Goal: Transaction & Acquisition: Purchase product/service

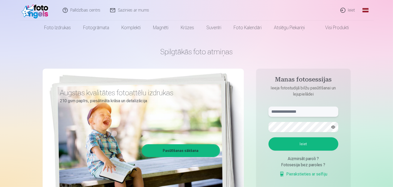
click at [305, 112] on input "text" at bounding box center [303, 112] width 70 height 10
type input "**********"
click at [307, 147] on button "Ieiet" at bounding box center [303, 143] width 70 height 13
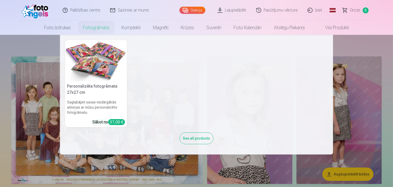
click at [129, 28] on link "Komplekti" at bounding box center [131, 28] width 32 height 14
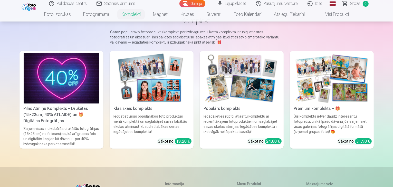
scroll to position [36, 0]
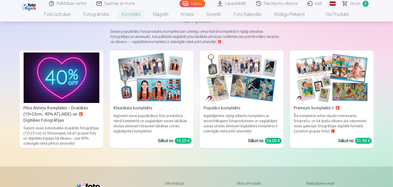
click at [345, 84] on img at bounding box center [332, 78] width 76 height 51
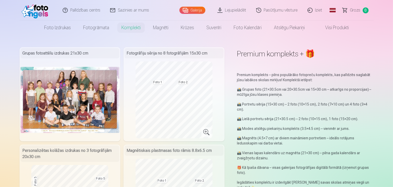
drag, startPoint x: 392, startPoint y: 6, endPoint x: 392, endPoint y: 9, distance: 3.1
click at [392, 9] on header "Palīdzības centrs Sazinies ar mums Galerija Lejupielādēt Pasūtījumu vēsture Izi…" at bounding box center [196, 17] width 393 height 35
click at [392, 11] on header "Palīdzības centrs Sazinies ar mums Galerija Lejupielādēt Pasūtījumu vēsture Izi…" at bounding box center [196, 17] width 393 height 35
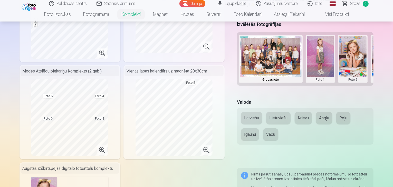
scroll to position [181, 0]
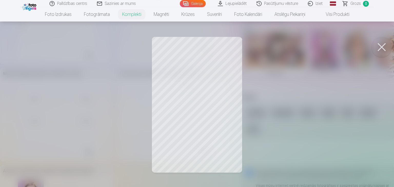
click at [382, 46] on button at bounding box center [381, 47] width 21 height 21
click at [381, 46] on button at bounding box center [381, 47] width 21 height 21
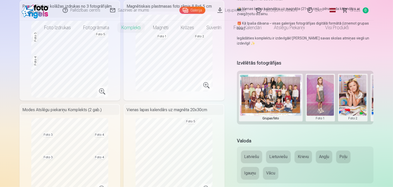
scroll to position [0, 0]
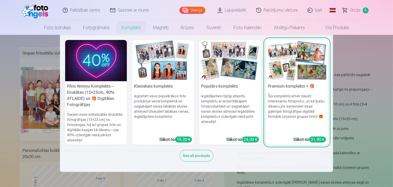
click at [128, 28] on link "Komplekti" at bounding box center [131, 28] width 32 height 14
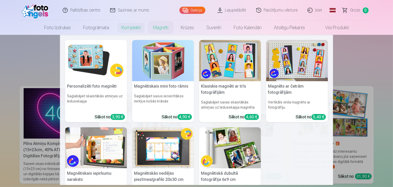
click at [159, 28] on link "Magnēti" at bounding box center [161, 28] width 28 height 14
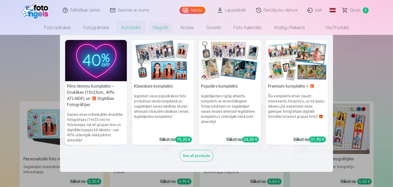
click at [128, 27] on link "Komplekti" at bounding box center [131, 28] width 32 height 14
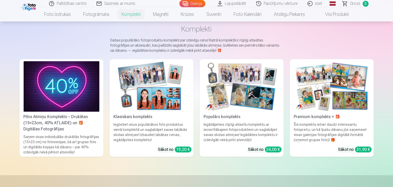
scroll to position [30, 0]
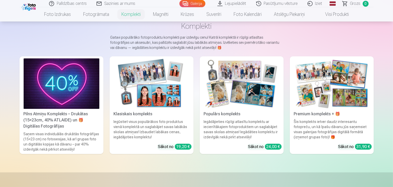
click at [53, 93] on img at bounding box center [62, 83] width 76 height 51
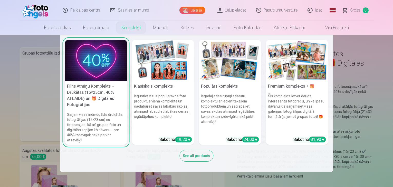
click at [127, 29] on link "Komplekti" at bounding box center [131, 28] width 32 height 14
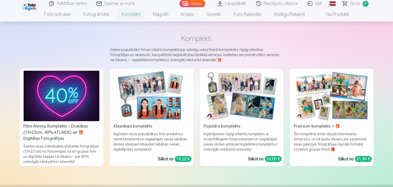
scroll to position [17, 0]
click at [253, 103] on img at bounding box center [242, 96] width 76 height 51
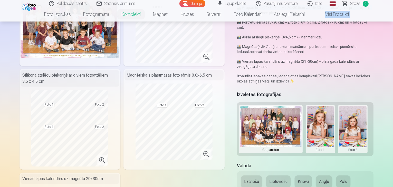
scroll to position [30, 0]
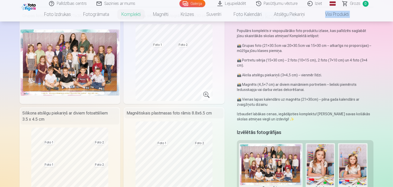
drag, startPoint x: 392, startPoint y: 12, endPoint x: 392, endPoint y: -3, distance: 14.9
click at [392, 0] on html "Palīdzības centrs Sazinies ar mums Galerija Lejupielādēt Pasūtījumu vēsture Izi…" at bounding box center [196, 56] width 393 height 187
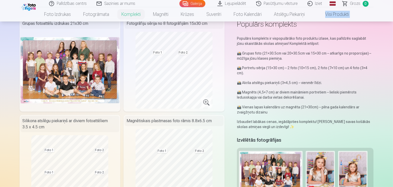
scroll to position [0, 0]
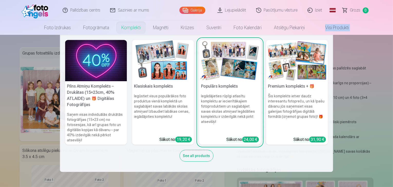
click at [134, 28] on link "Komplekti" at bounding box center [131, 28] width 32 height 14
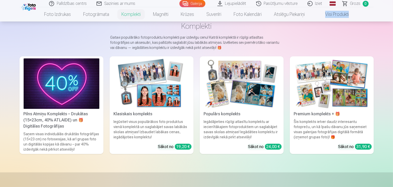
scroll to position [31, 0]
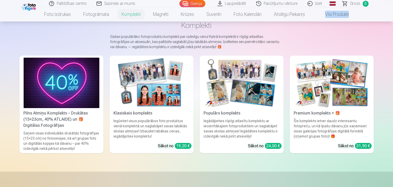
click at [347, 88] on img at bounding box center [332, 83] width 76 height 51
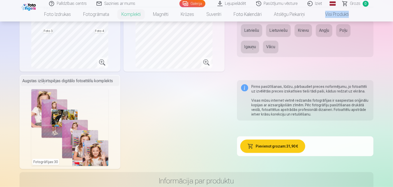
scroll to position [268, 0]
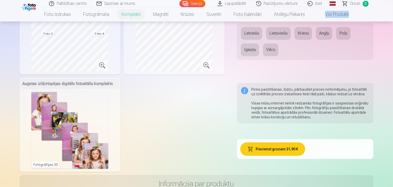
click at [286, 145] on button "Pievienot grozam : 31,90 €" at bounding box center [272, 149] width 65 height 13
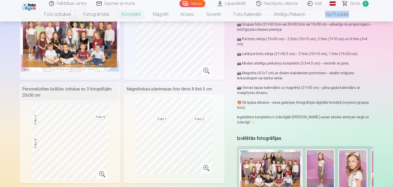
scroll to position [0, 0]
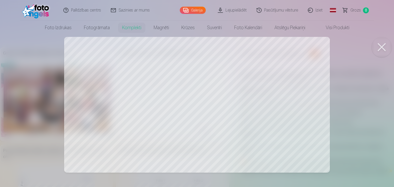
click at [108, 95] on div at bounding box center [197, 93] width 394 height 187
click at [382, 48] on button at bounding box center [381, 47] width 21 height 21
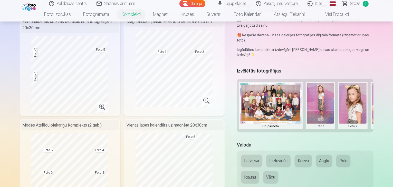
scroll to position [126, 0]
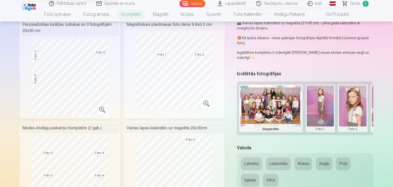
drag, startPoint x: 349, startPoint y: 95, endPoint x: 305, endPoint y: 111, distance: 46.1
click at [305, 111] on div "Grupas foto Foto 1 Foto 2 Foto 3 Foto 4 Foto 5" at bounding box center [305, 109] width 137 height 54
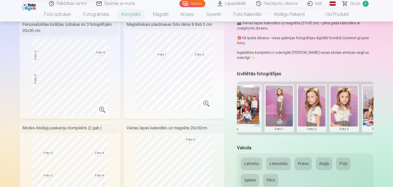
scroll to position [0, 78]
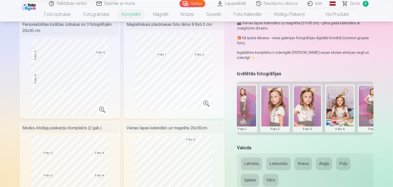
click at [277, 96] on button at bounding box center [274, 109] width 27 height 46
click at [284, 139] on div at bounding box center [196, 93] width 393 height 187
click at [379, 86] on button at bounding box center [372, 109] width 27 height 46
click at [293, 136] on div at bounding box center [196, 93] width 393 height 187
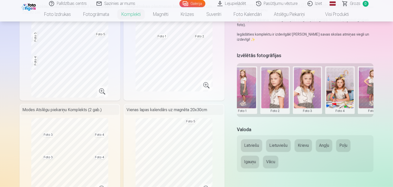
click at [379, 70] on button at bounding box center [372, 90] width 27 height 46
click at [368, 79] on button "Nomainiet foto" at bounding box center [371, 80] width 42 height 14
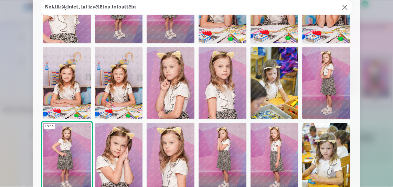
scroll to position [62, 0]
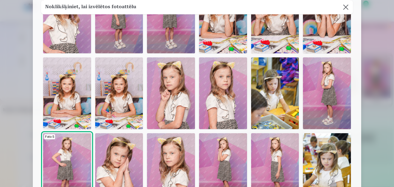
click at [115, 92] on img at bounding box center [119, 93] width 48 height 72
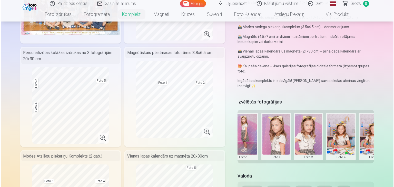
scroll to position [82, 0]
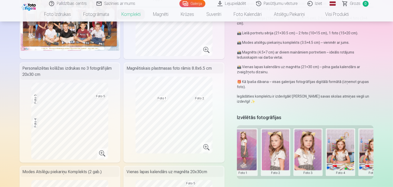
click at [249, 140] on button at bounding box center [242, 153] width 27 height 46
click at [250, 142] on button "Nomainiet foto" at bounding box center [247, 142] width 42 height 14
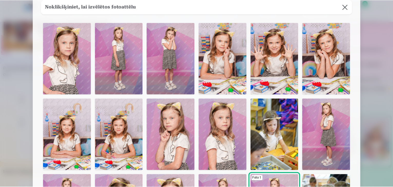
scroll to position [10, 0]
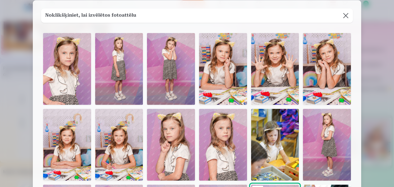
click at [222, 64] on img at bounding box center [223, 69] width 48 height 72
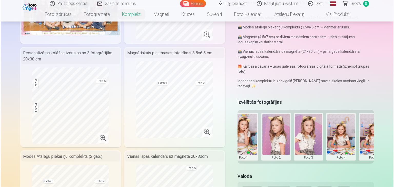
scroll to position [0, 78]
click at [344, 123] on button at bounding box center [339, 137] width 27 height 46
click at [344, 126] on button "Nomainiet foto" at bounding box center [344, 126] width 42 height 14
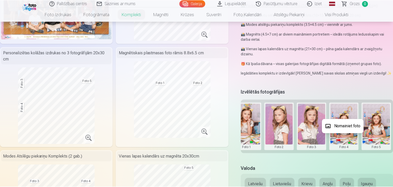
scroll to position [0, 77]
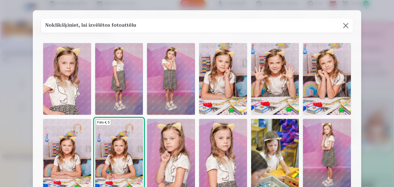
click at [324, 68] on img at bounding box center [327, 79] width 48 height 72
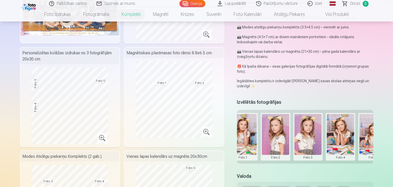
scroll to position [0, 78]
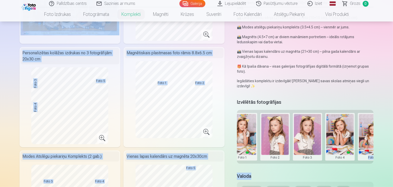
drag, startPoint x: 364, startPoint y: 155, endPoint x: 287, endPoint y: 165, distance: 77.7
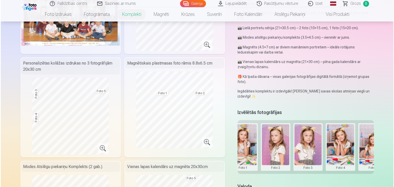
scroll to position [90, 0]
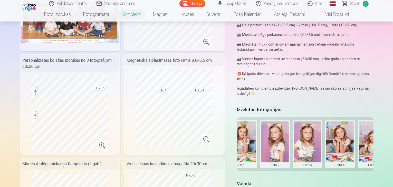
click at [275, 127] on button at bounding box center [274, 145] width 27 height 46
click at [279, 134] on button "Nomainiet foto" at bounding box center [279, 134] width 42 height 14
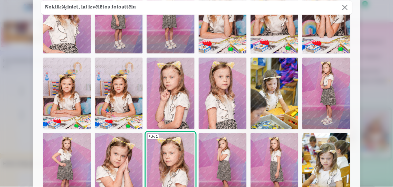
scroll to position [92, 0]
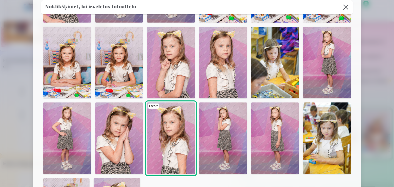
click at [172, 139] on img at bounding box center [171, 139] width 48 height 72
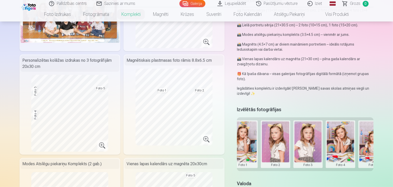
drag, startPoint x: 281, startPoint y: 136, endPoint x: 321, endPoint y: 132, distance: 40.7
click at [321, 132] on div "Grupas foto Foto 1 Foto 2 Foto 3 Foto 4 Foto 5" at bounding box center [305, 144] width 137 height 54
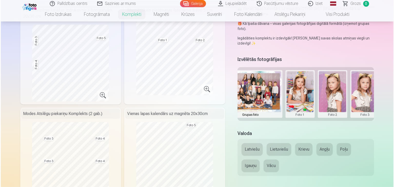
scroll to position [111, 0]
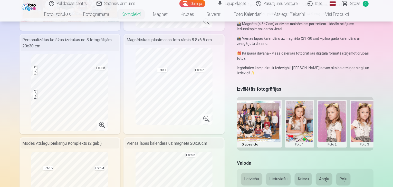
click at [369, 113] on button at bounding box center [364, 124] width 27 height 46
click at [367, 113] on button "Nomainiet foto" at bounding box center [368, 113] width 42 height 14
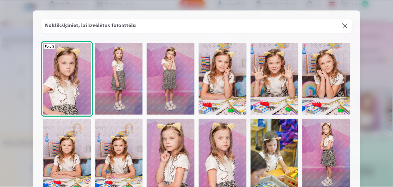
scroll to position [0, 0]
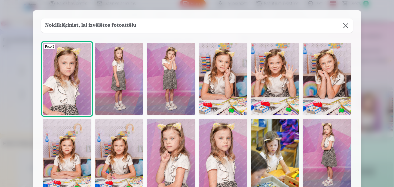
click at [271, 75] on img at bounding box center [275, 79] width 48 height 72
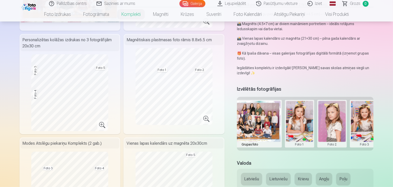
click at [322, 143] on div "Izvēlētās fotogrāfijas Grupas foto Foto 1 Foto 2 Foto 3 Foto 4 Foto 5" at bounding box center [305, 119] width 137 height 69
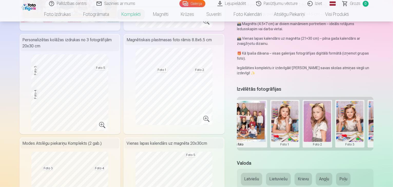
scroll to position [0, 29]
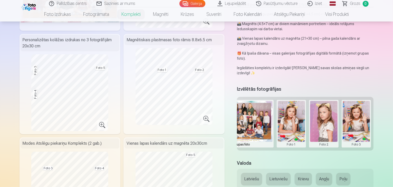
click at [329, 108] on button at bounding box center [323, 124] width 27 height 46
click at [231, 106] on div at bounding box center [196, 93] width 393 height 187
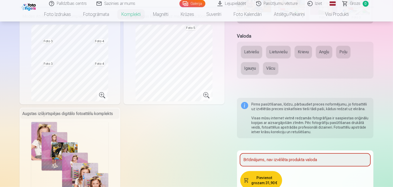
scroll to position [298, 0]
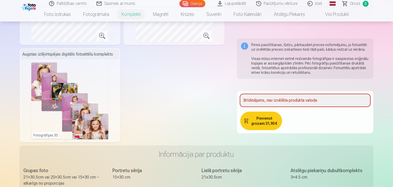
click at [272, 115] on button "Pievienot grozam : 31,90 €" at bounding box center [261, 121] width 42 height 18
click at [263, 115] on button "Pievienot grozam : 31,90 €" at bounding box center [261, 121] width 42 height 18
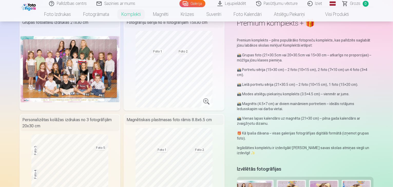
scroll to position [0, 0]
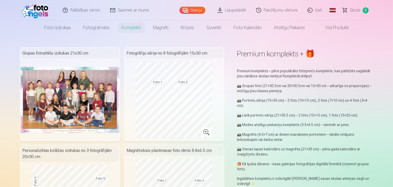
click at [107, 55] on div "Grupas fotoattēlu izdrukas 21x30 cm" at bounding box center [70, 53] width 99 height 10
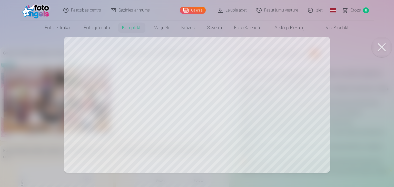
click at [383, 47] on button at bounding box center [381, 47] width 21 height 21
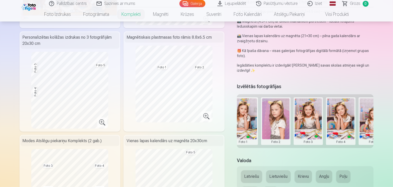
scroll to position [0, 78]
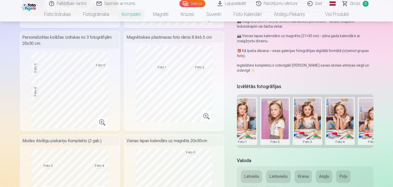
click at [256, 171] on button "Latviešu" at bounding box center [251, 177] width 21 height 12
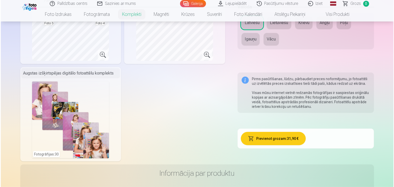
scroll to position [261, 0]
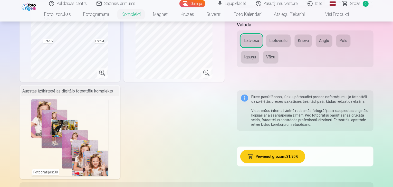
click at [282, 154] on button "Pievienot grozam : 31,90 €" at bounding box center [272, 156] width 65 height 13
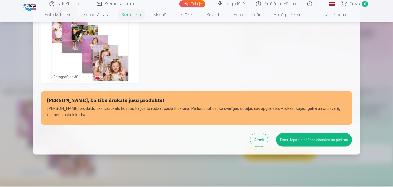
scroll to position [211, 0]
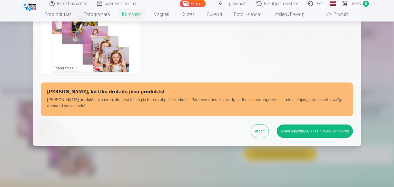
click at [298, 132] on button "Esmu iepazinies/iepazinusies un piekrītu" at bounding box center [315, 131] width 76 height 13
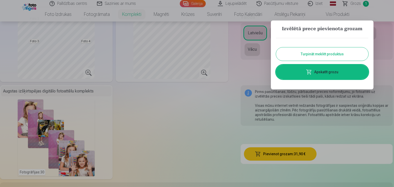
click at [320, 55] on button "Turpināt meklēt produktus" at bounding box center [322, 53] width 92 height 13
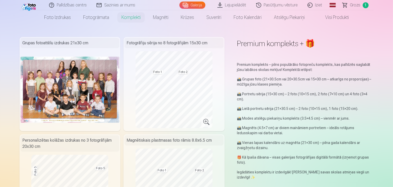
scroll to position [0, 0]
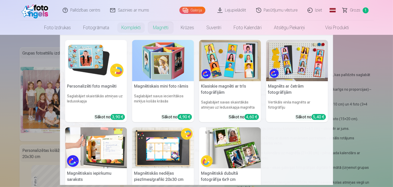
click at [160, 28] on link "Magnēti" at bounding box center [161, 28] width 28 height 14
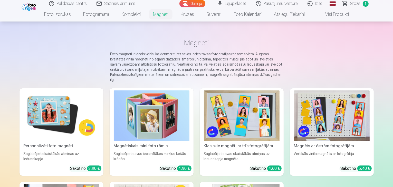
scroll to position [10, 0]
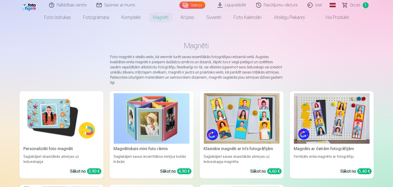
click at [44, 119] on img at bounding box center [62, 118] width 76 height 51
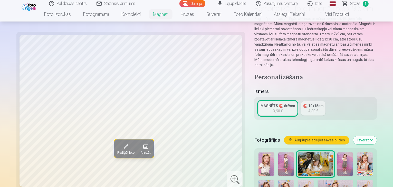
scroll to position [48, 0]
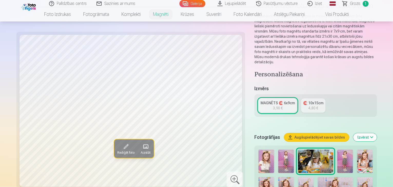
click at [273, 106] on div "3,90 €" at bounding box center [278, 108] width 10 height 5
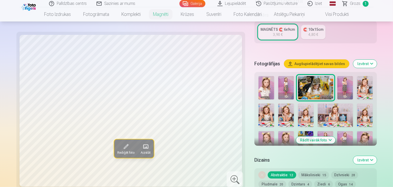
scroll to position [117, 0]
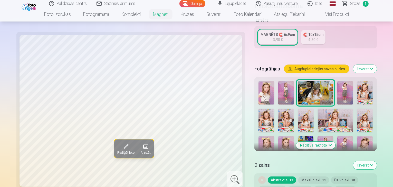
click at [317, 142] on button "Rādīt vairāk foto" at bounding box center [315, 145] width 39 height 7
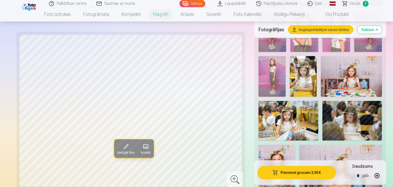
scroll to position [378, 0]
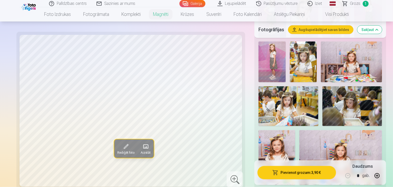
click at [299, 130] on img at bounding box center [340, 157] width 83 height 55
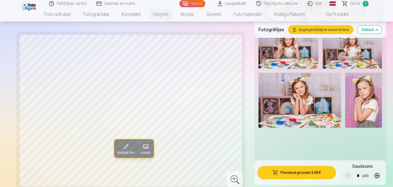
scroll to position [518, 0]
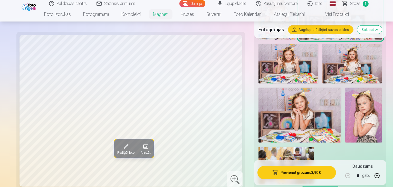
scroll to position [529, 0]
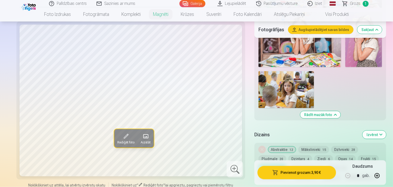
scroll to position [599, 0]
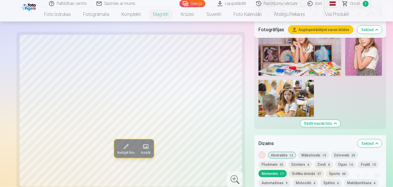
scroll to position [578, 0]
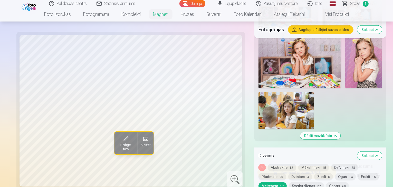
click at [289, 183] on button "Svētku dienās 37" at bounding box center [306, 186] width 35 height 7
click at [268, 164] on button "Abstraktie 12" at bounding box center [282, 167] width 28 height 7
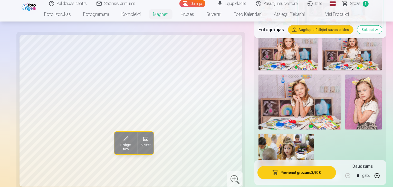
scroll to position [515, 0]
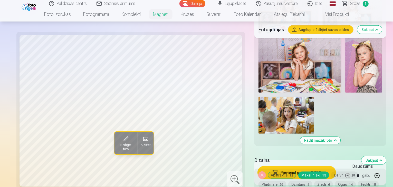
scroll to position [568, 0]
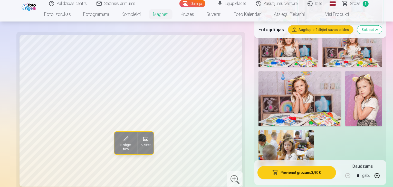
scroll to position [543, 0]
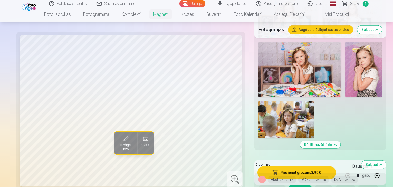
scroll to position [551, 0]
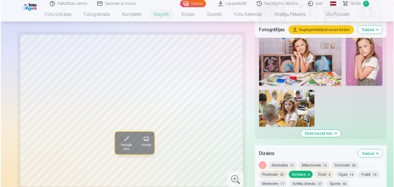
scroll to position [586, 0]
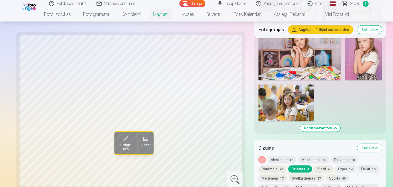
click at [298, 166] on button "Pievienot grozam : 3,90 €" at bounding box center [296, 172] width 78 height 13
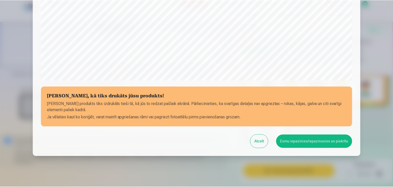
scroll to position [182, 0]
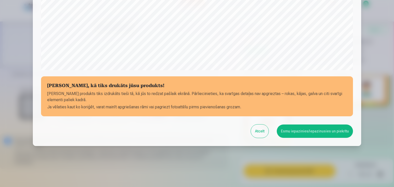
click at [313, 132] on button "Esmu iepazinies/iepazinusies un piekrītu" at bounding box center [315, 131] width 76 height 13
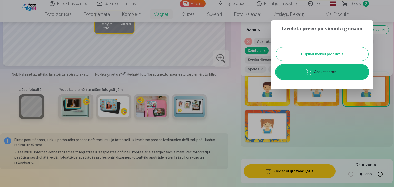
click at [326, 72] on link "Apskatīt grozu" at bounding box center [322, 72] width 92 height 14
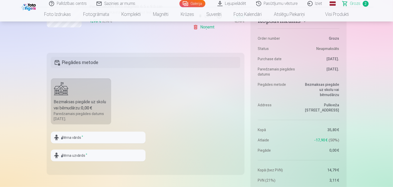
scroll to position [190, 0]
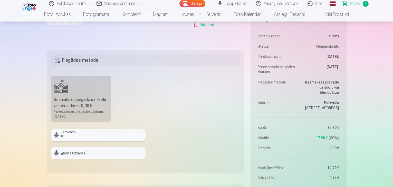
click at [95, 134] on input "text" at bounding box center [98, 136] width 95 height 12
type input "*******"
click at [91, 155] on input "text" at bounding box center [98, 153] width 95 height 12
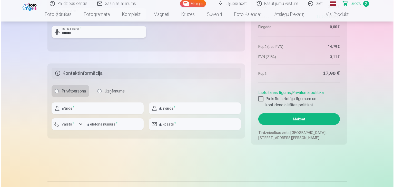
scroll to position [302, 0]
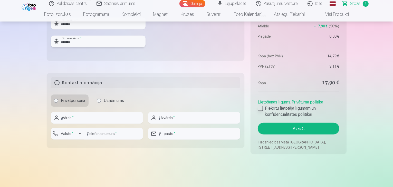
type input "*******"
click at [260, 108] on div at bounding box center [260, 108] width 5 height 5
click at [121, 116] on input "text" at bounding box center [97, 118] width 92 height 12
click at [184, 116] on input "text" at bounding box center [194, 118] width 92 height 12
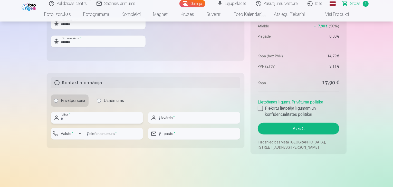
click at [107, 117] on input "text" at bounding box center [97, 118] width 92 height 12
type input "****"
click at [209, 116] on input "text" at bounding box center [194, 118] width 92 height 12
type input "*******"
click at [80, 134] on div "button" at bounding box center [80, 134] width 6 height 6
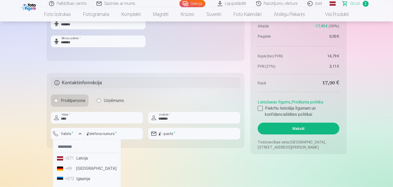
click at [85, 160] on li "+371 Latvija" at bounding box center [87, 158] width 64 height 10
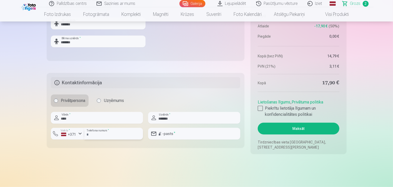
click at [111, 134] on input "number" at bounding box center [113, 134] width 59 height 12
type input "********"
click at [182, 136] on input "email" at bounding box center [194, 134] width 92 height 12
type input "**********"
click at [298, 126] on button "Maksāt" at bounding box center [298, 129] width 81 height 12
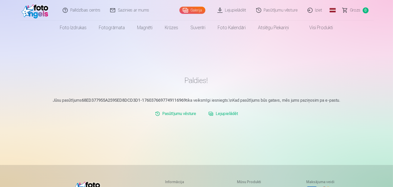
click at [319, 11] on link "Iziet" at bounding box center [315, 10] width 25 height 21
